Goal: Information Seeking & Learning: Learn about a topic

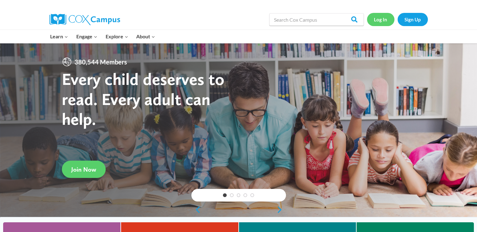
click at [384, 17] on link "Log In" at bounding box center [380, 19] width 27 height 13
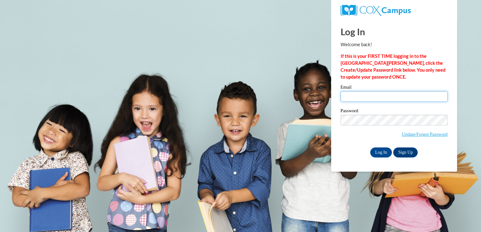
click at [359, 95] on input "Email" at bounding box center [394, 96] width 107 height 11
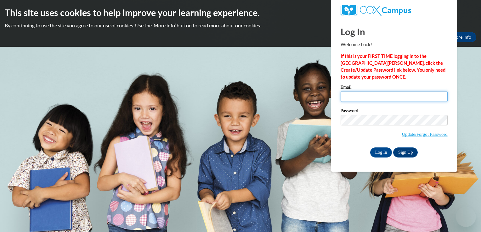
type input "[EMAIL_ADDRESS][DOMAIN_NAME]"
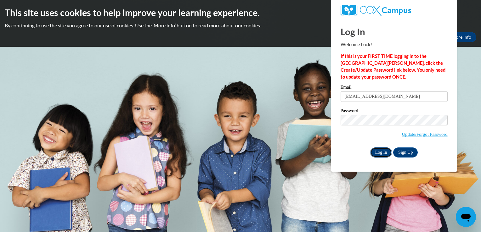
click at [381, 151] on input "Log In" at bounding box center [381, 153] width 22 height 10
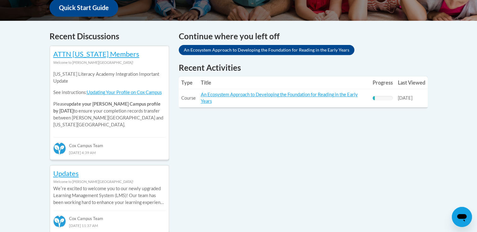
scroll to position [249, 0]
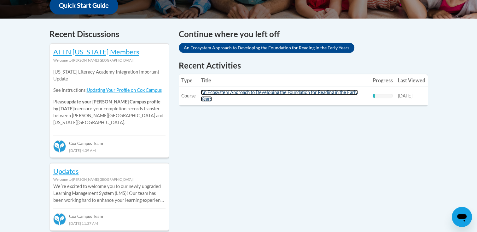
click at [331, 94] on link "An Ecosystem Approach to Developing the Foundation for Reading in the Early Yea…" at bounding box center [279, 96] width 157 height 12
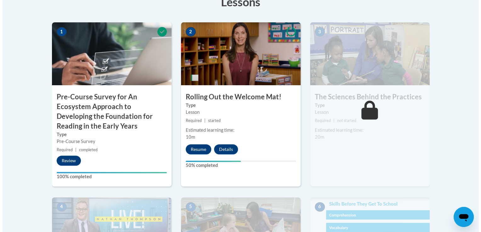
scroll to position [213, 0]
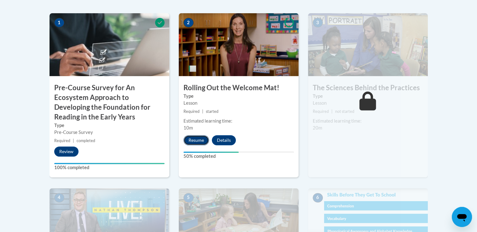
click at [192, 142] on button "Resume" at bounding box center [196, 140] width 26 height 10
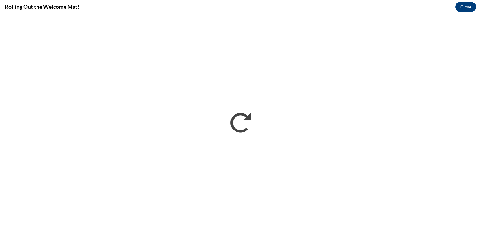
scroll to position [0, 0]
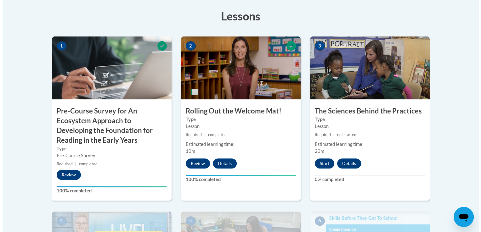
scroll to position [190, 0]
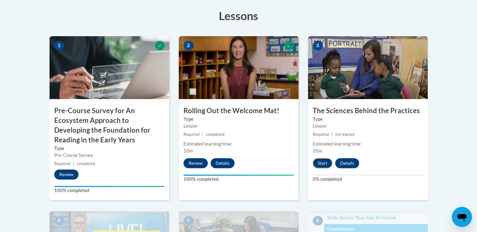
click at [323, 167] on button "Start" at bounding box center [322, 163] width 20 height 10
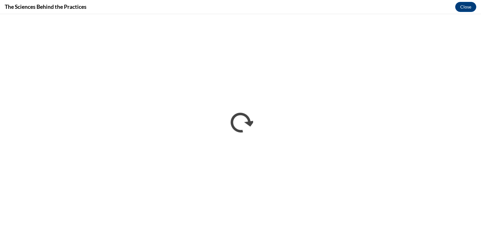
scroll to position [0, 0]
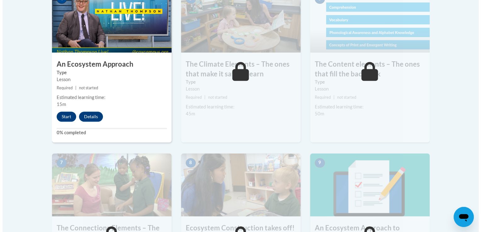
scroll to position [413, 0]
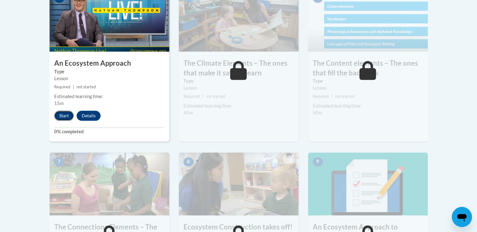
click at [62, 111] on button "Start" at bounding box center [64, 116] width 20 height 10
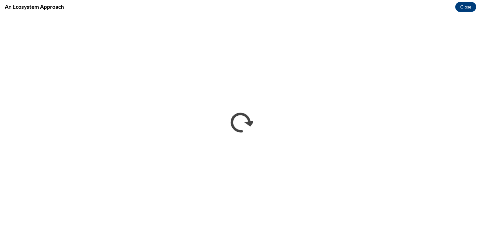
scroll to position [0, 0]
